Goal: Transaction & Acquisition: Purchase product/service

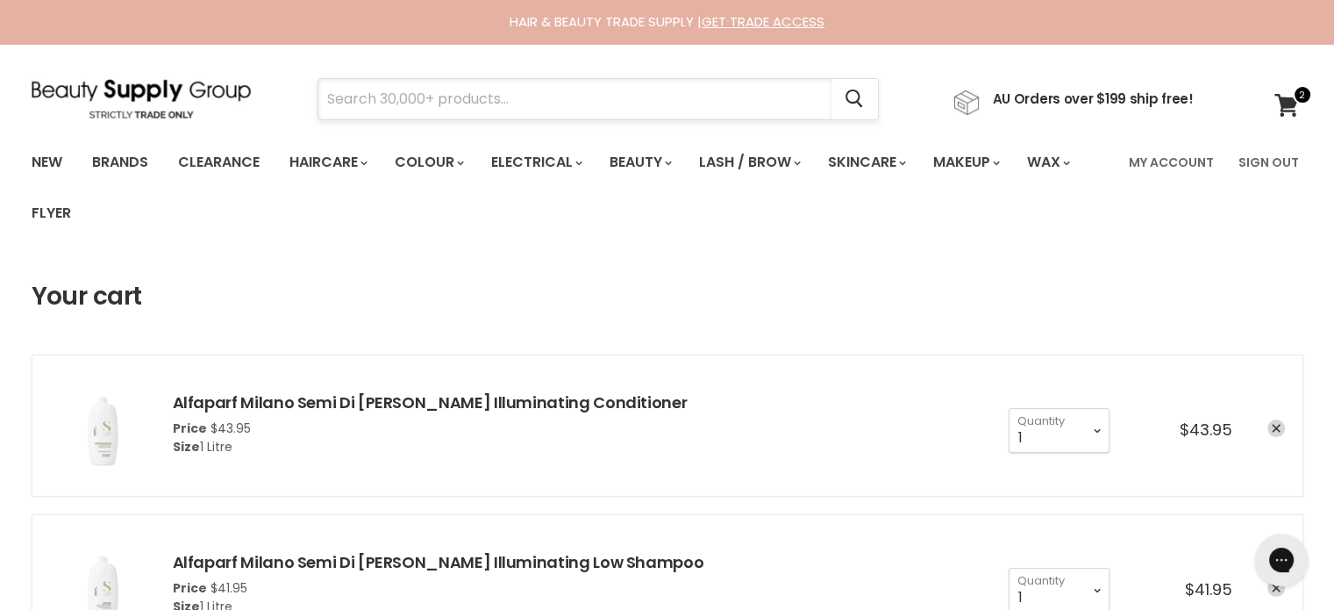
click at [582, 82] on input "Search" at bounding box center [574, 99] width 513 height 40
paste input "Moroccanoil Treatment Original"
type input "Moroccanoil Treatment Original"
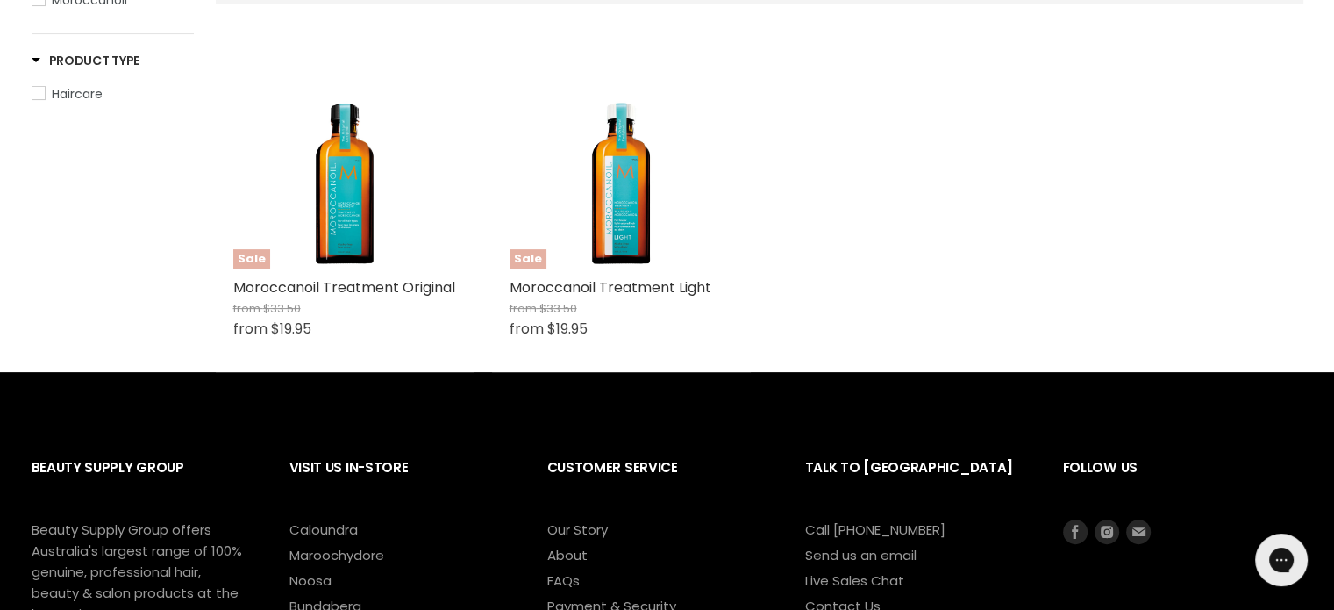
scroll to position [439, 0]
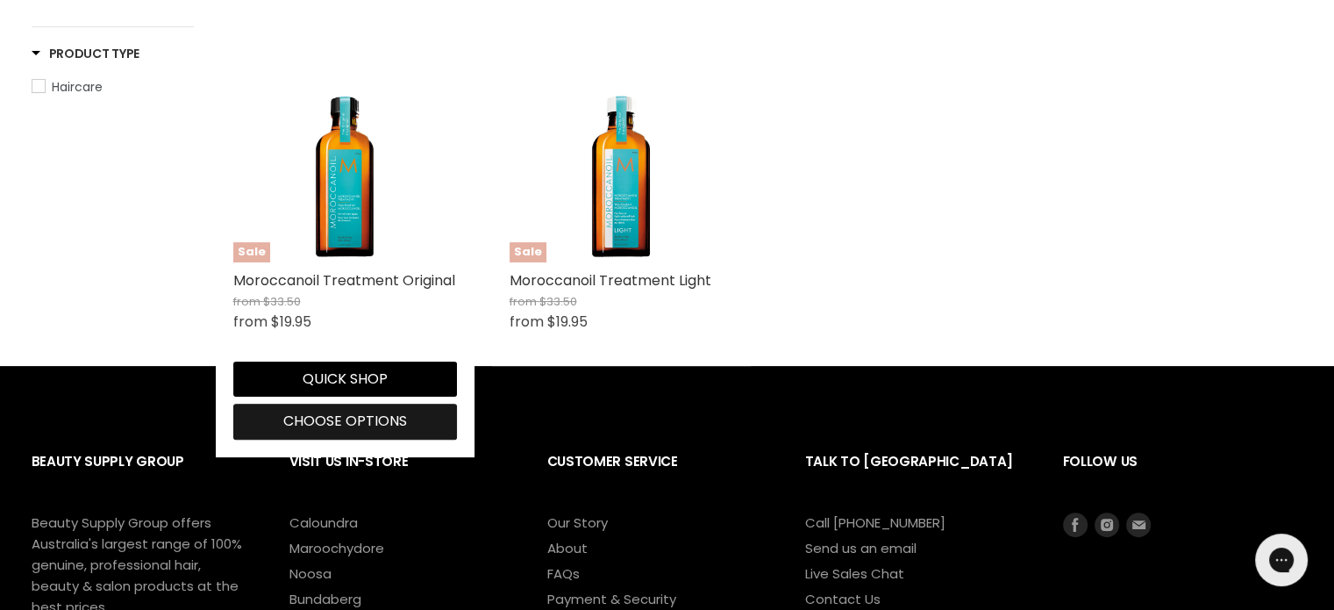
click at [311, 413] on span "Choose options" at bounding box center [345, 421] width 124 height 20
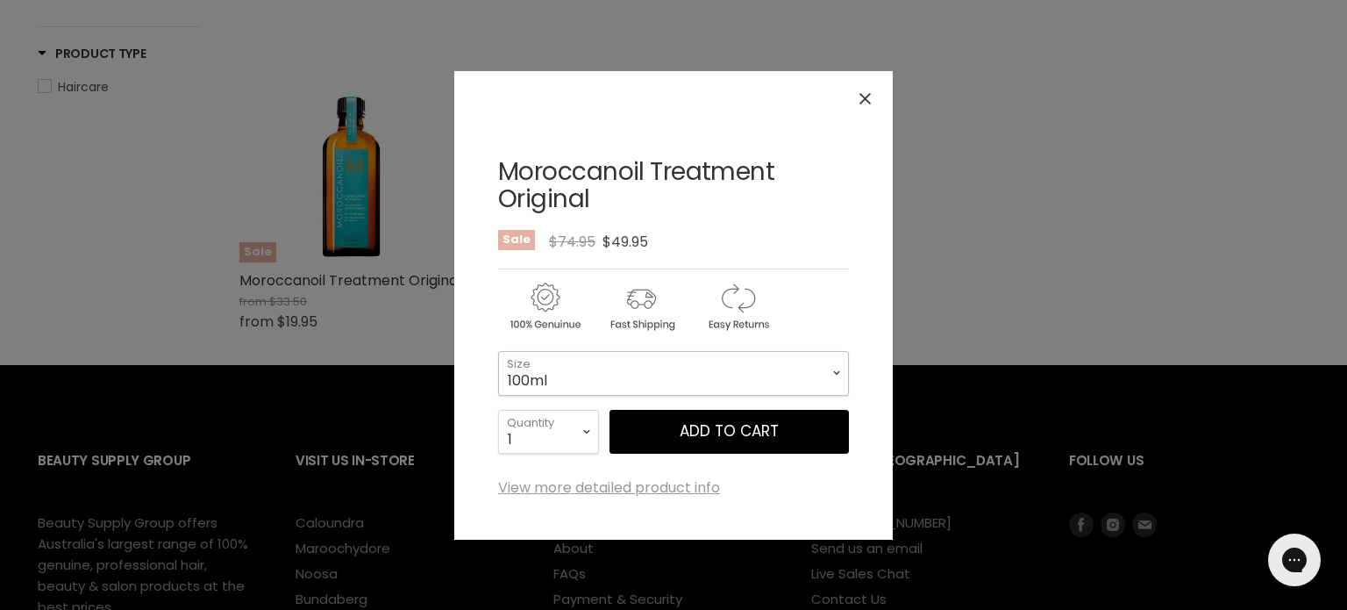
click at [626, 379] on select "100ml 200ml 25ml" at bounding box center [673, 373] width 351 height 44
click at [498, 351] on select "100ml 200ml 25ml" at bounding box center [673, 373] width 351 height 44
select select "200ml"
click at [739, 432] on button "Add to cart" at bounding box center [729, 432] width 239 height 44
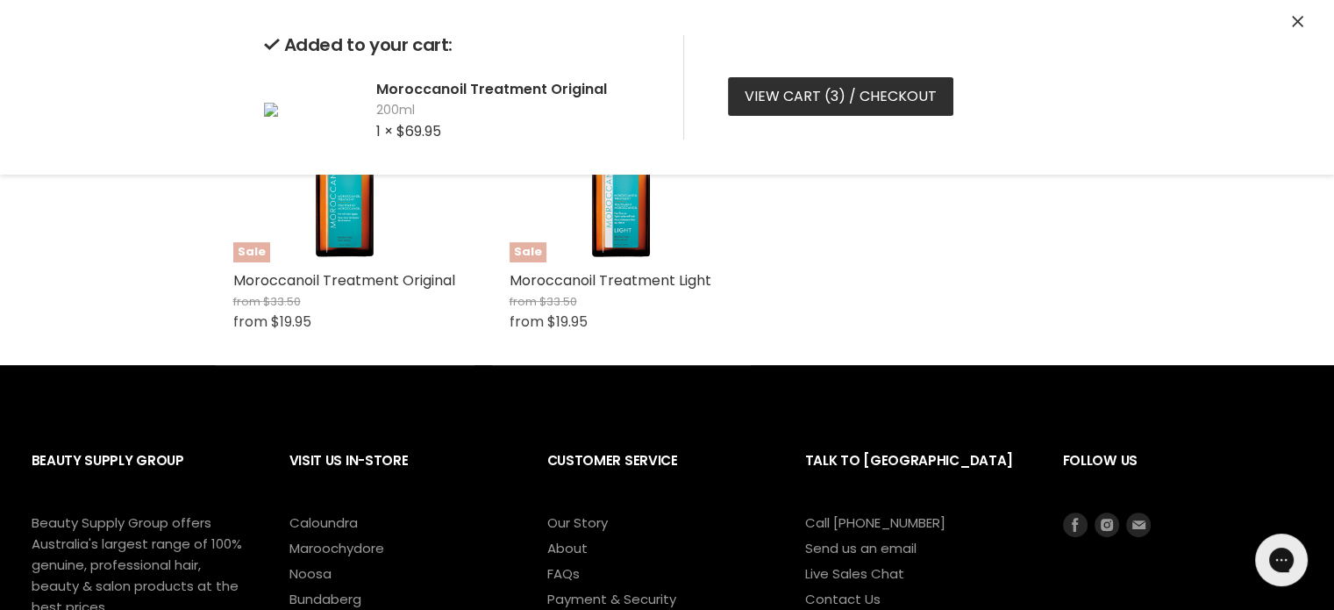
click at [812, 90] on link "View cart ( 3 ) / Checkout" at bounding box center [840, 96] width 225 height 39
